Goal: Task Accomplishment & Management: Use online tool/utility

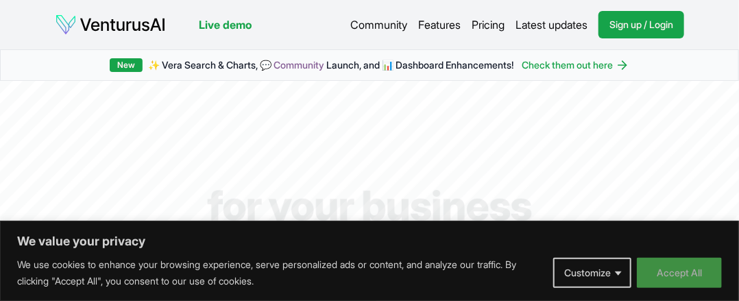
click at [673, 280] on button "Accept All" at bounding box center [679, 273] width 85 height 30
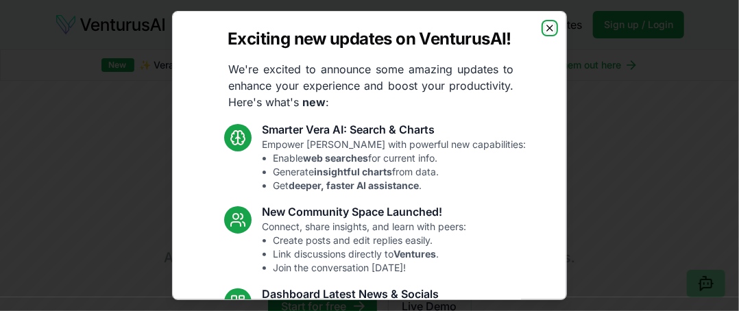
click at [544, 27] on icon "button" at bounding box center [549, 28] width 11 height 11
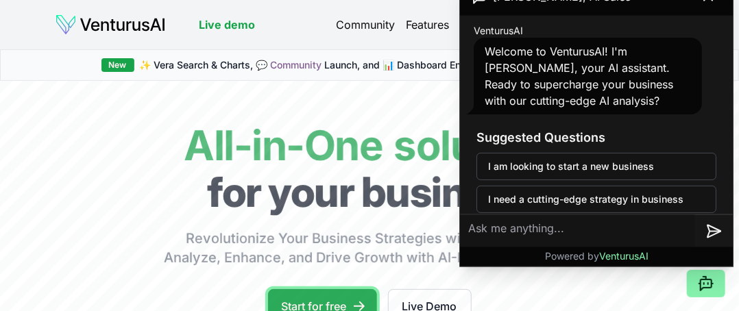
click at [316, 299] on link "Start for free" at bounding box center [322, 306] width 109 height 34
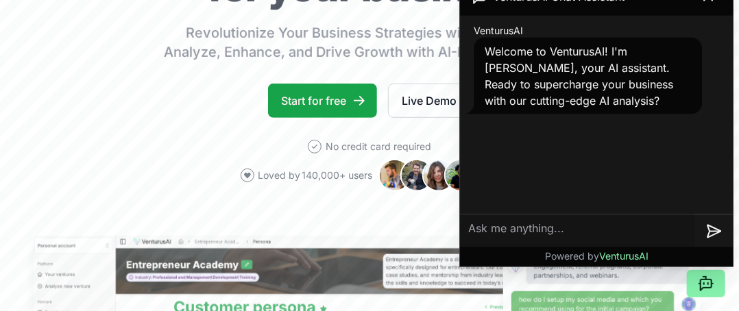
scroll to position [178, 0]
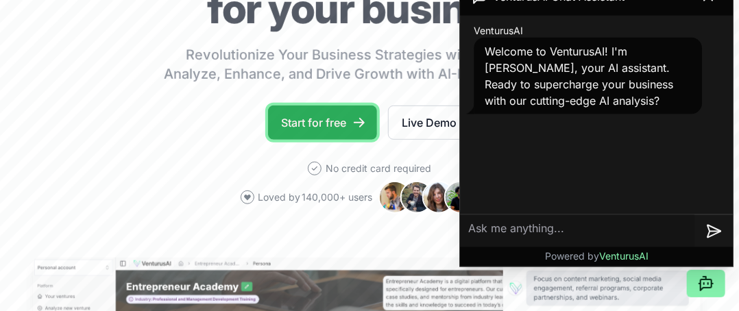
click at [325, 127] on link "Start for free" at bounding box center [322, 123] width 109 height 34
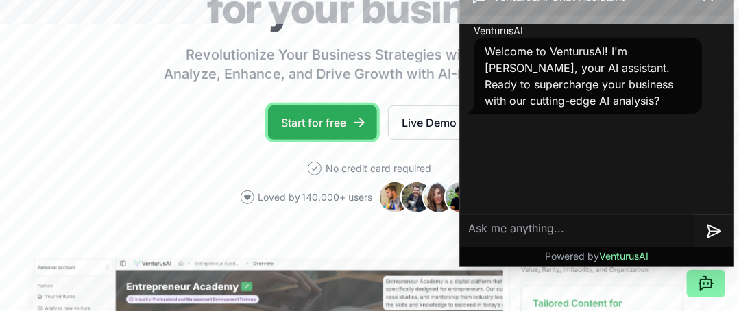
click at [325, 127] on link "Start for free" at bounding box center [322, 123] width 109 height 34
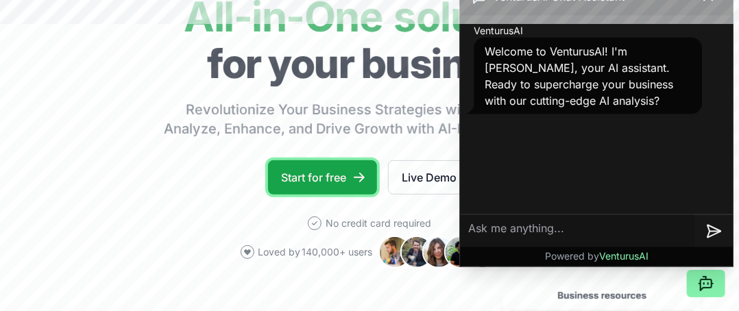
scroll to position [82, 0]
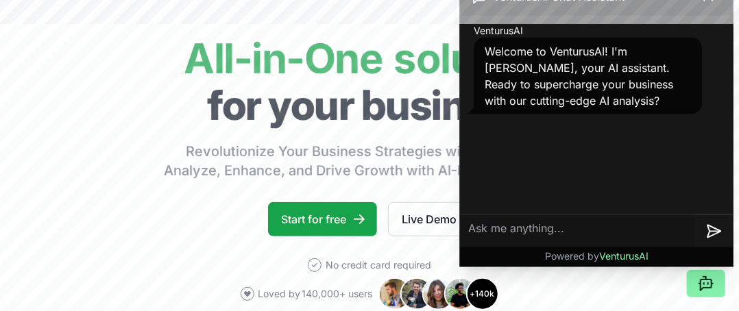
click at [549, 232] on textarea at bounding box center [577, 230] width 234 height 33
type textarea "hel"
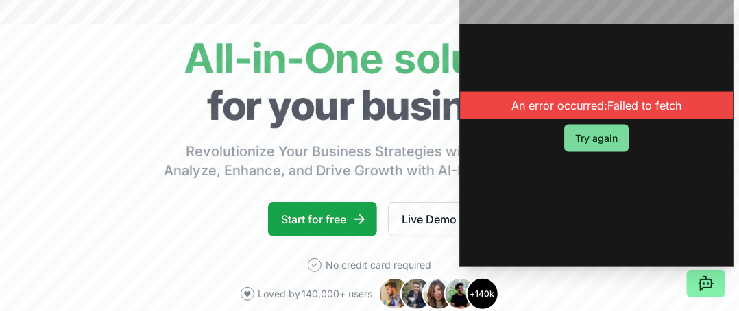
click at [604, 141] on button "Try again" at bounding box center [596, 138] width 64 height 27
